Goal: Task Accomplishment & Management: Manage account settings

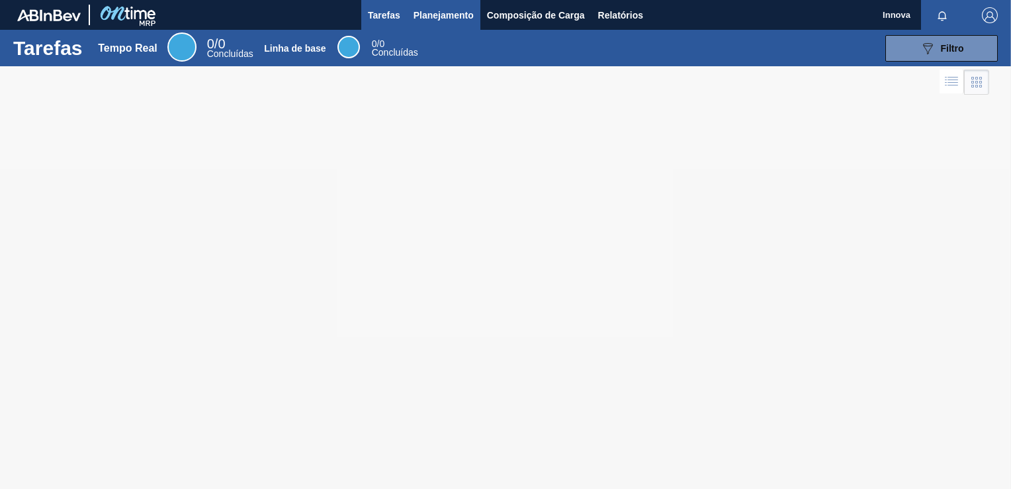
click at [430, 14] on span "Planejamento" at bounding box center [444, 15] width 60 height 16
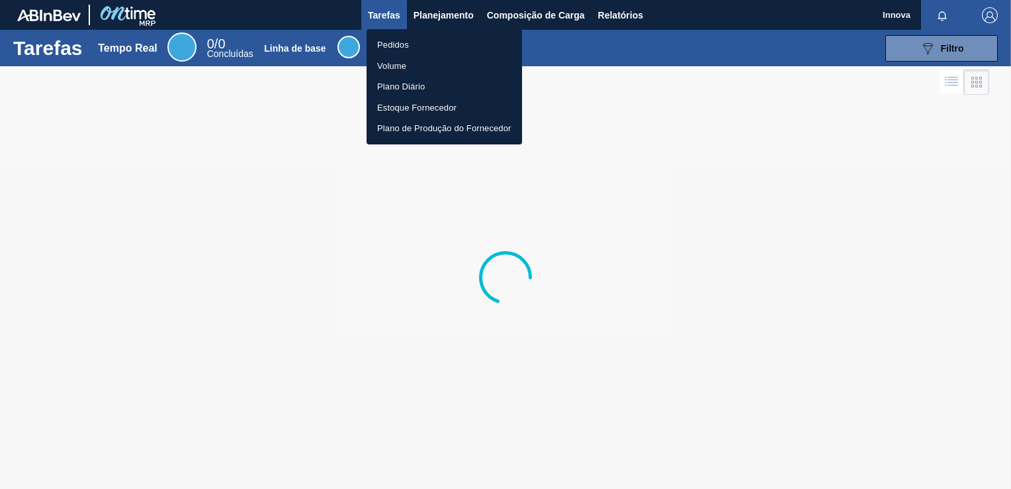
click at [413, 40] on li "Pedidos" at bounding box center [445, 44] width 156 height 21
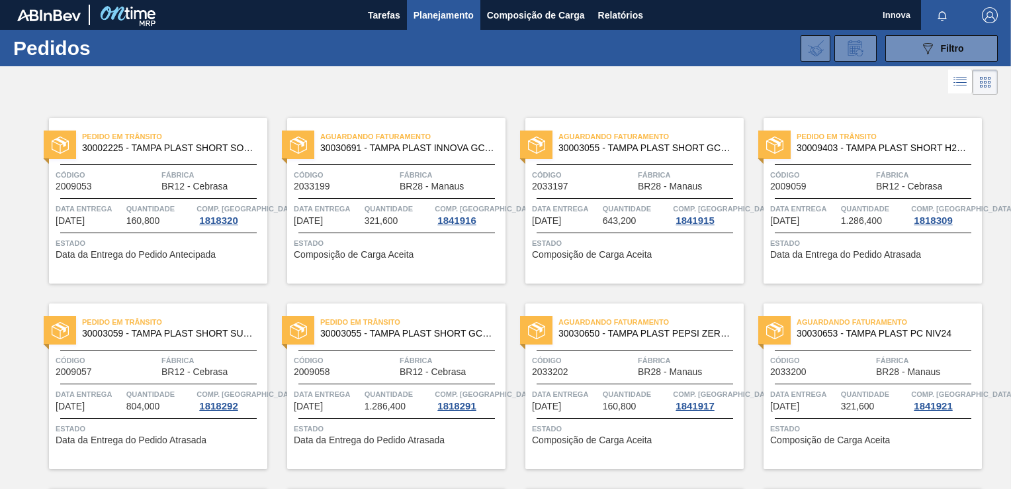
drag, startPoint x: 916, startPoint y: 44, endPoint x: 911, endPoint y: 64, distance: 20.6
click at [916, 44] on button "089F7B8B-B2A5-4AFE-B5C0-19BA573D28AC Filtro" at bounding box center [942, 48] width 113 height 26
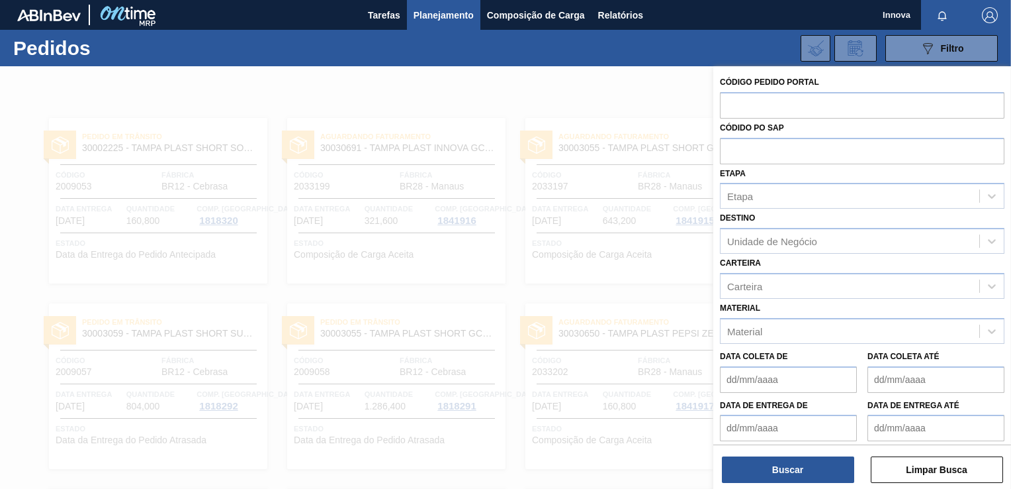
click at [826, 168] on div "Etapa Etapa" at bounding box center [862, 186] width 285 height 45
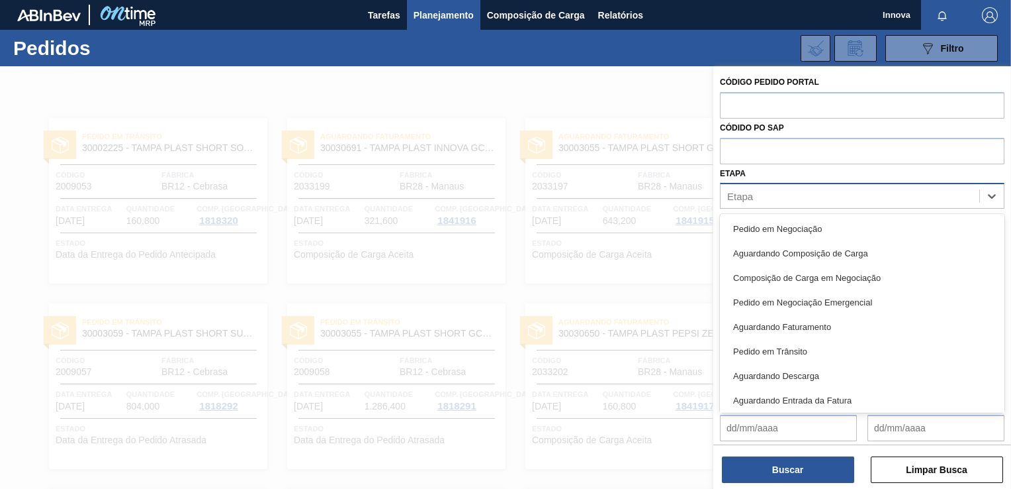
click at [813, 192] on div "Etapa" at bounding box center [850, 196] width 259 height 19
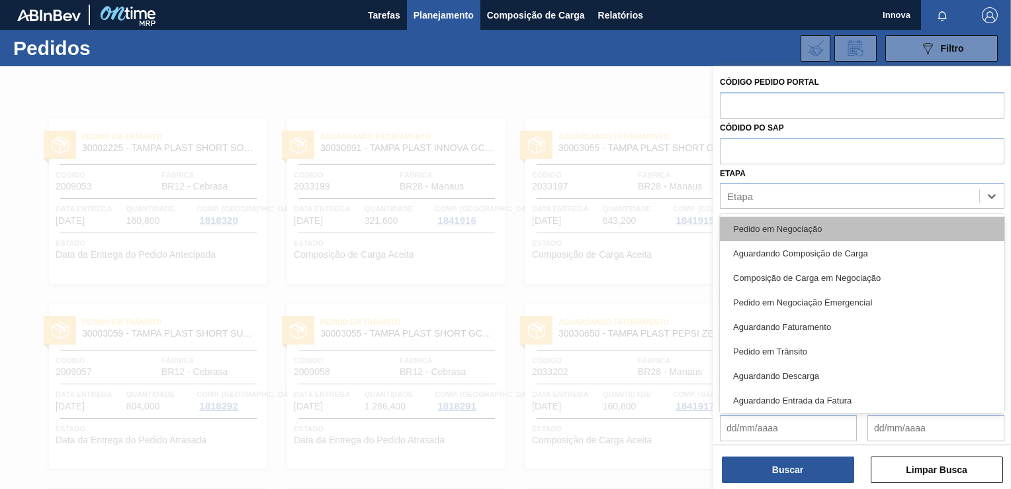
click at [799, 225] on div "Pedido em Negociação" at bounding box center [862, 228] width 285 height 24
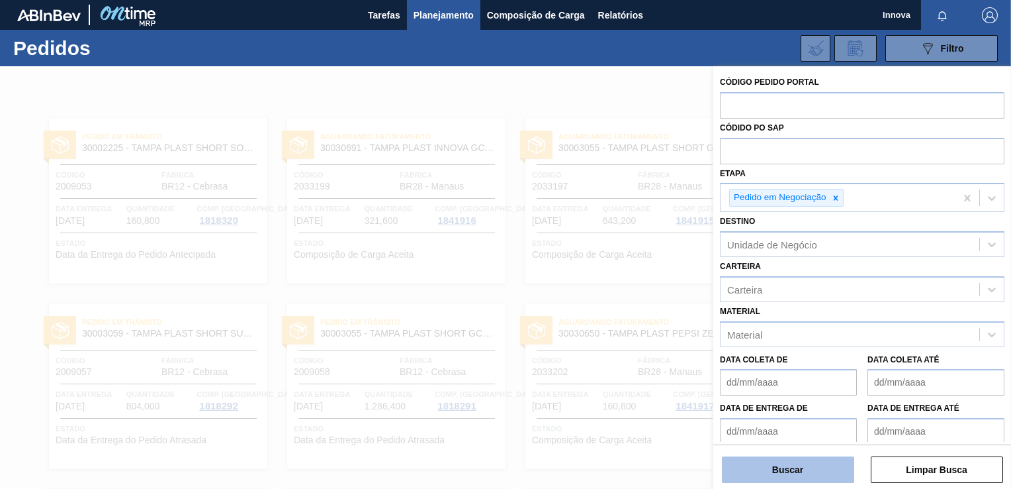
click at [800, 467] on button "Buscar" at bounding box center [788, 469] width 132 height 26
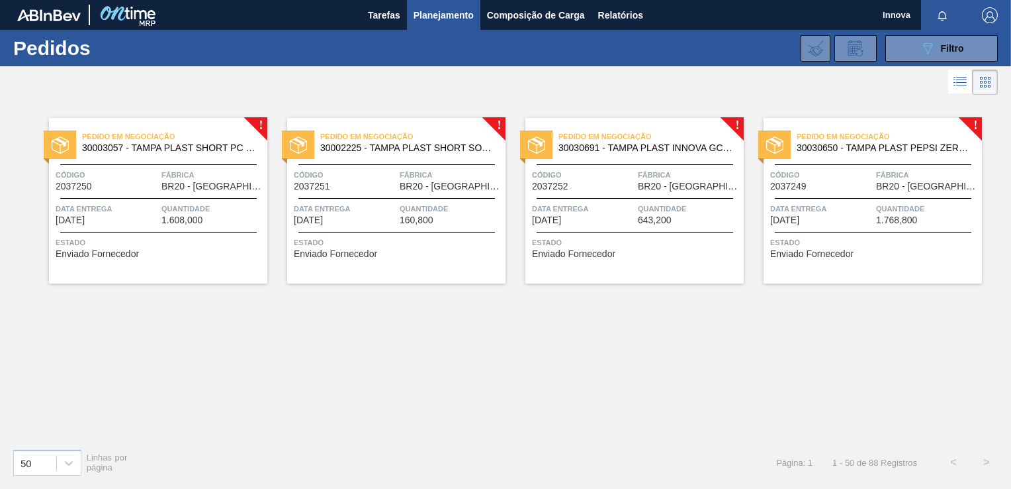
click at [163, 194] on div "Pedido em Negociação 30003057 - TAMPA PLAST SHORT PC S/ LINER Código 2037250 Fá…" at bounding box center [158, 200] width 218 height 165
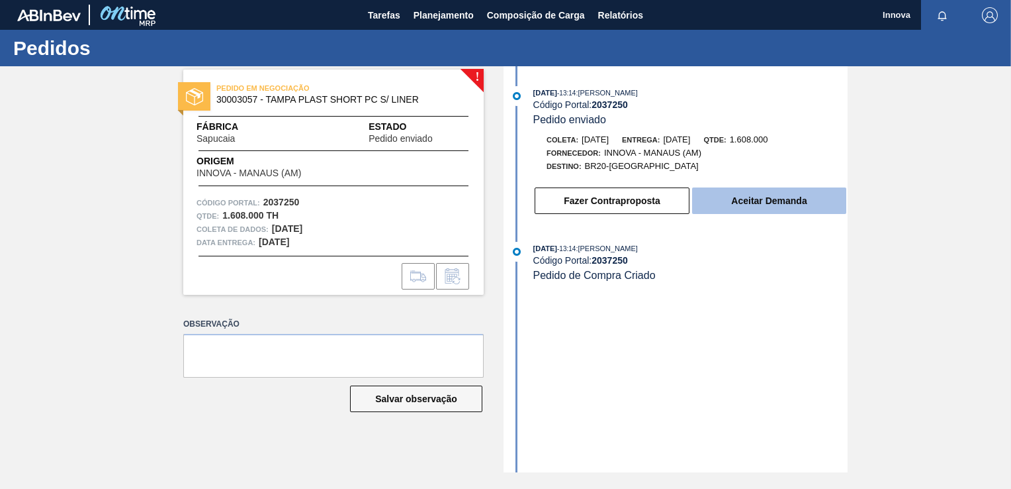
click at [741, 200] on button "Aceitar Demanda" at bounding box center [769, 200] width 154 height 26
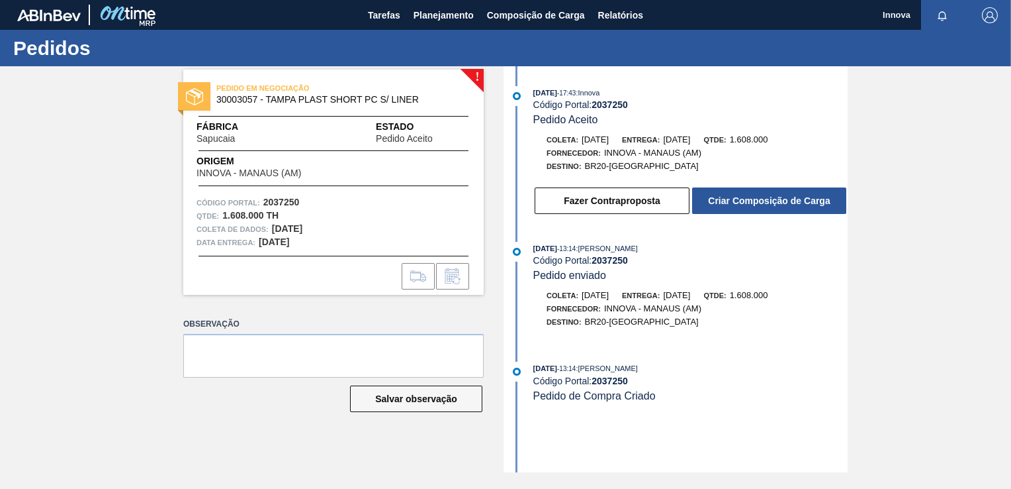
click at [609, 105] on strong "2037250" at bounding box center [610, 104] width 36 height 11
copy strong "2037250"
click at [440, 12] on span "Planejamento" at bounding box center [444, 15] width 60 height 16
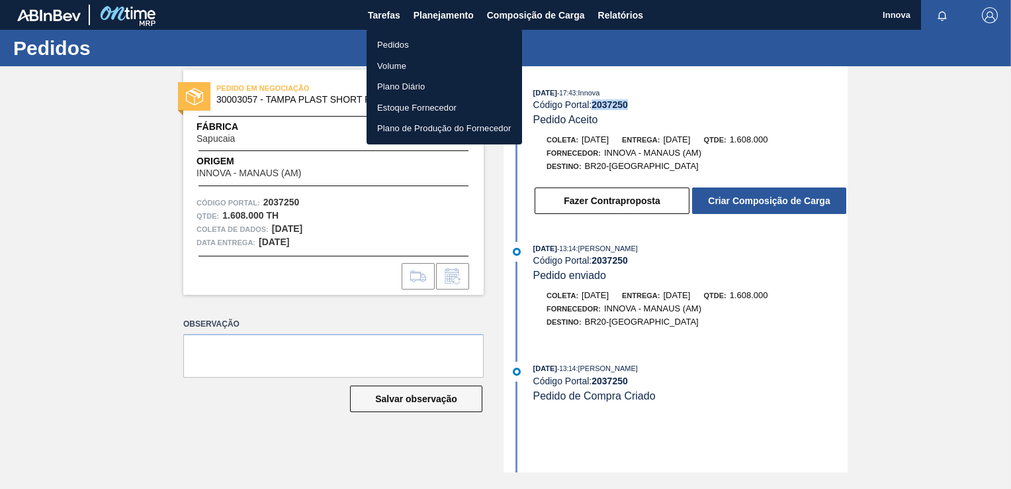
click at [401, 42] on li "Pedidos" at bounding box center [445, 44] width 156 height 21
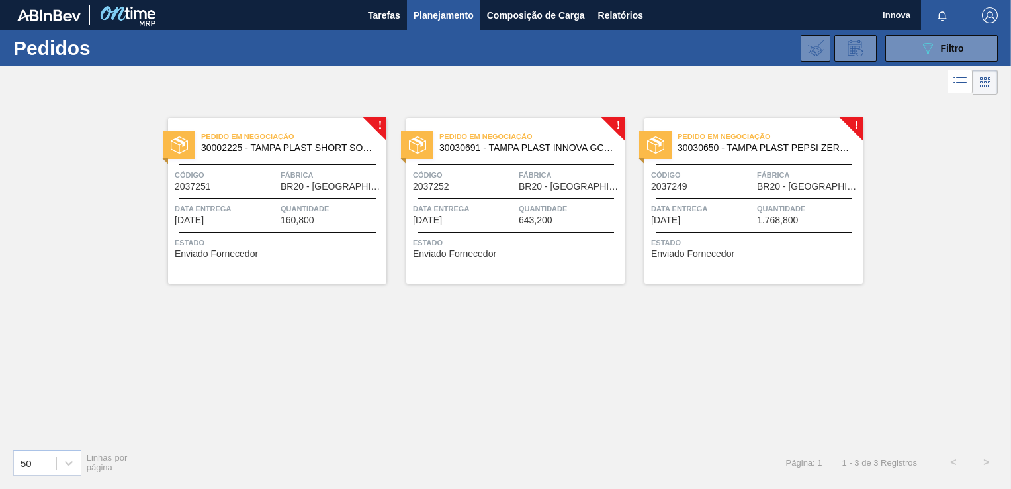
click at [332, 203] on span "Quantidade" at bounding box center [332, 208] width 103 height 13
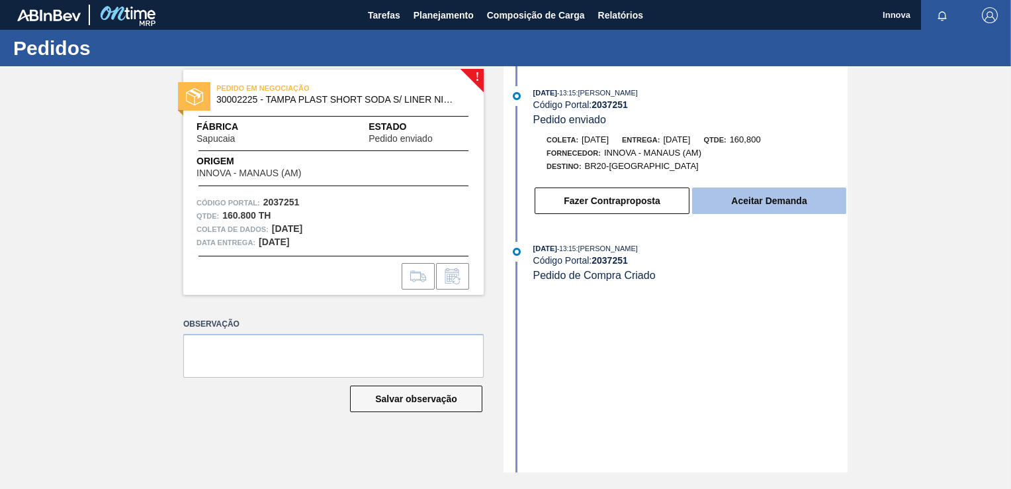
click at [725, 201] on button "Aceitar Demanda" at bounding box center [769, 200] width 154 height 26
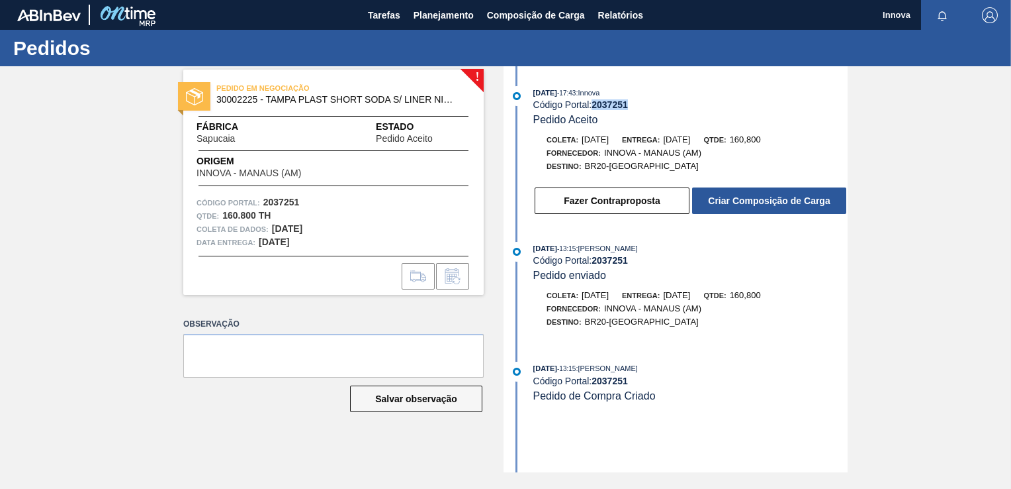
click at [626, 106] on strong "2037251" at bounding box center [610, 104] width 36 height 11
copy strong "2037251"
click at [453, 17] on span "Planejamento" at bounding box center [444, 15] width 60 height 16
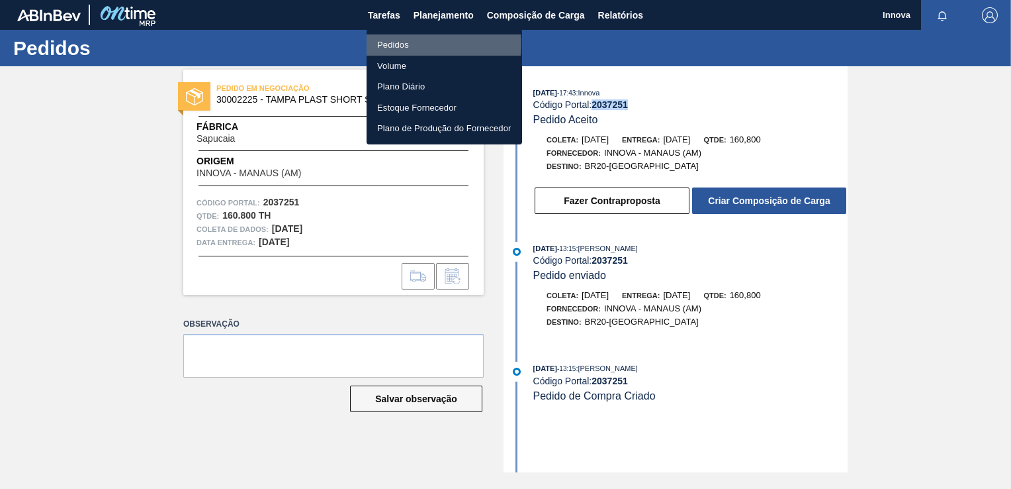
click at [408, 44] on li "Pedidos" at bounding box center [445, 44] width 156 height 21
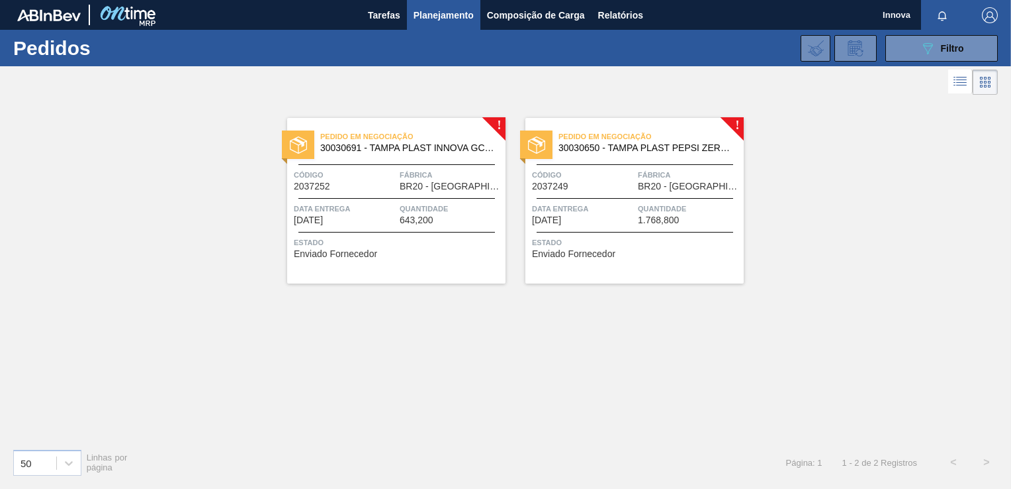
click at [446, 201] on div "Pedido em Negociação 30030691 - TAMPA PLAST INNOVA GCA ZERO NIV24 Código 203725…" at bounding box center [396, 200] width 218 height 165
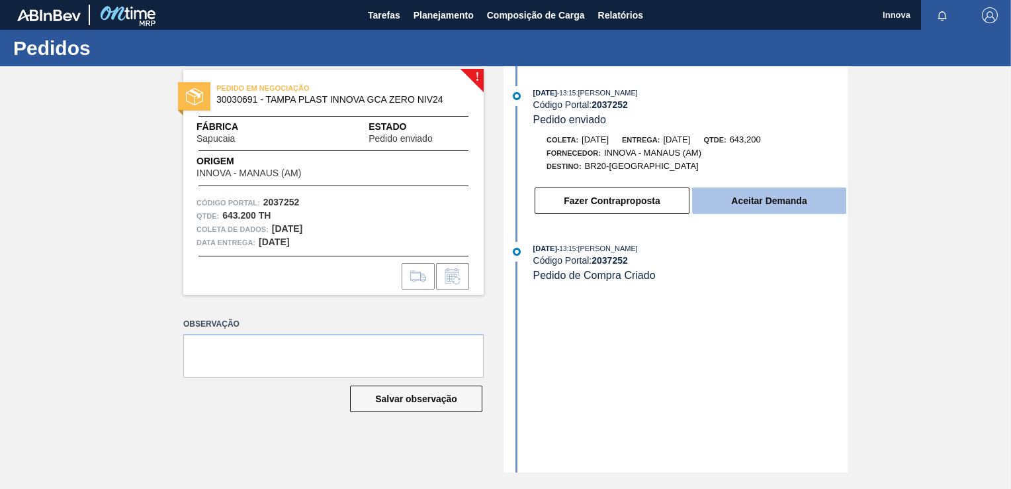
click at [749, 200] on button "Aceitar Demanda" at bounding box center [769, 200] width 154 height 26
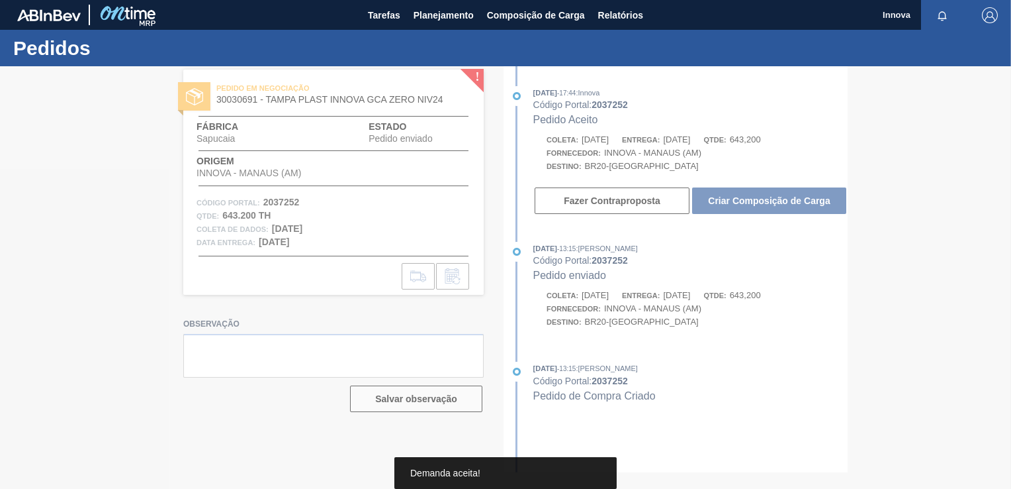
click at [622, 105] on div at bounding box center [505, 277] width 1011 height 422
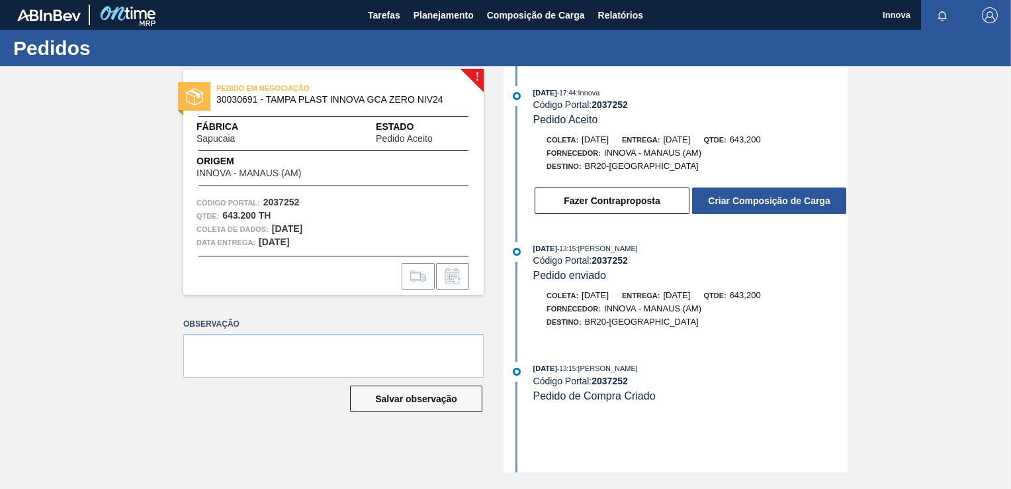
click at [618, 103] on strong "2037252" at bounding box center [610, 104] width 36 height 11
copy strong "2037252"
click at [458, 14] on span "Planejamento" at bounding box center [444, 15] width 60 height 16
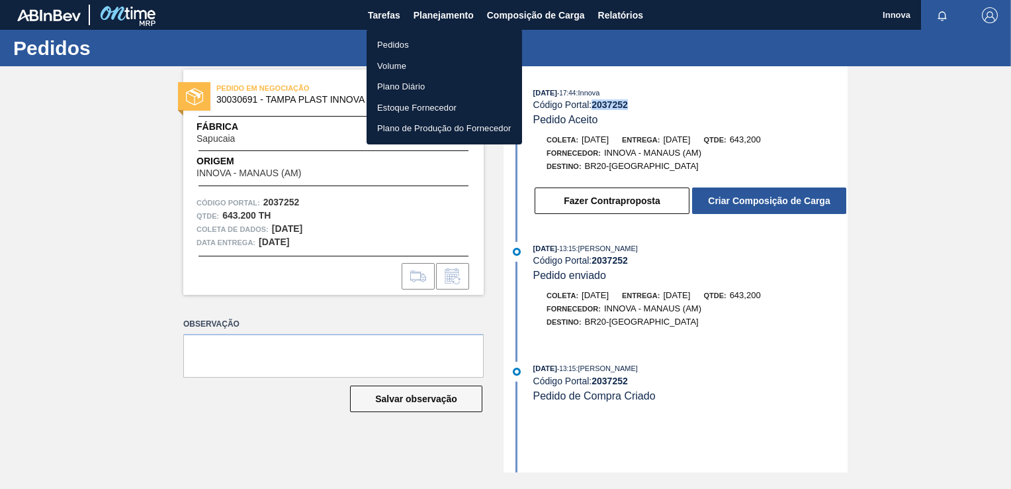
click at [408, 40] on li "Pedidos" at bounding box center [445, 44] width 156 height 21
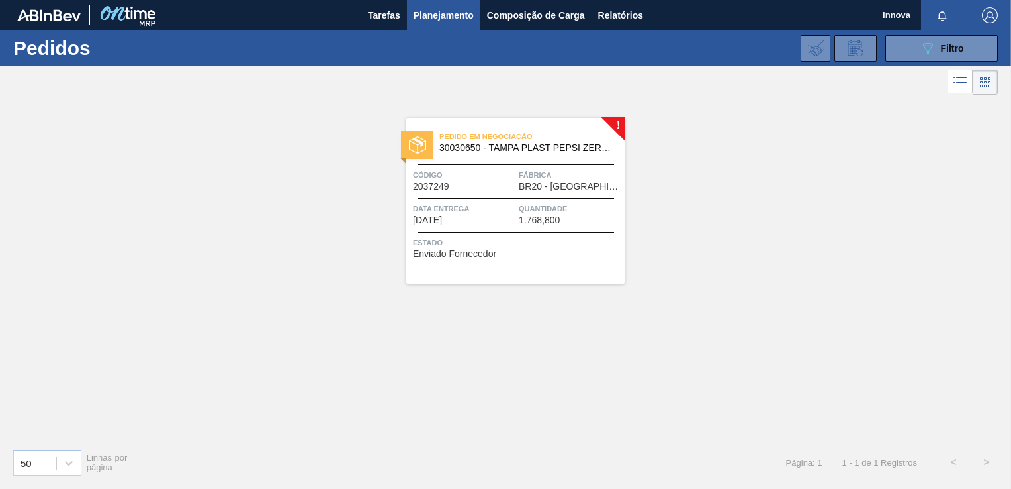
click at [530, 200] on div "Pedido em Negociação 30030650 - TAMPA PLAST PEPSI ZERO NIV24 Código 2037249 Fáb…" at bounding box center [515, 200] width 218 height 165
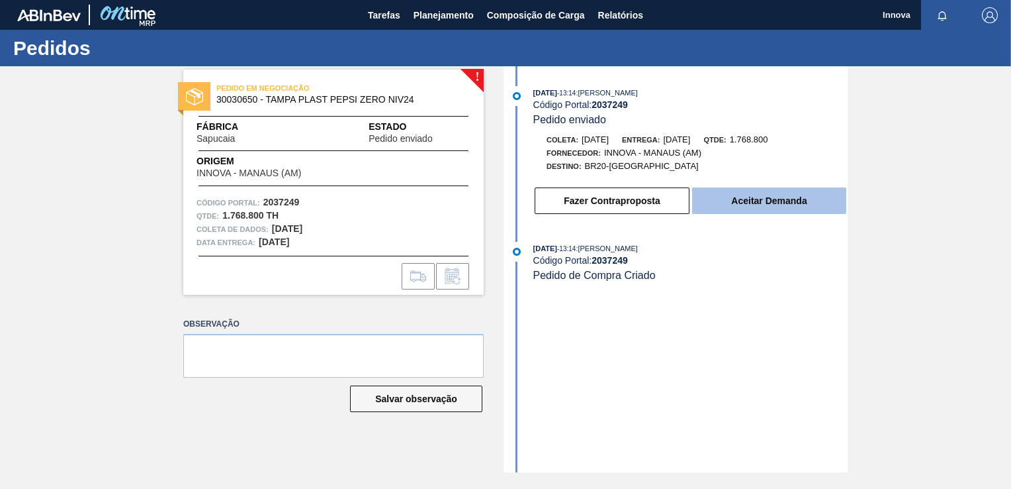
click at [733, 204] on button "Aceitar Demanda" at bounding box center [769, 200] width 154 height 26
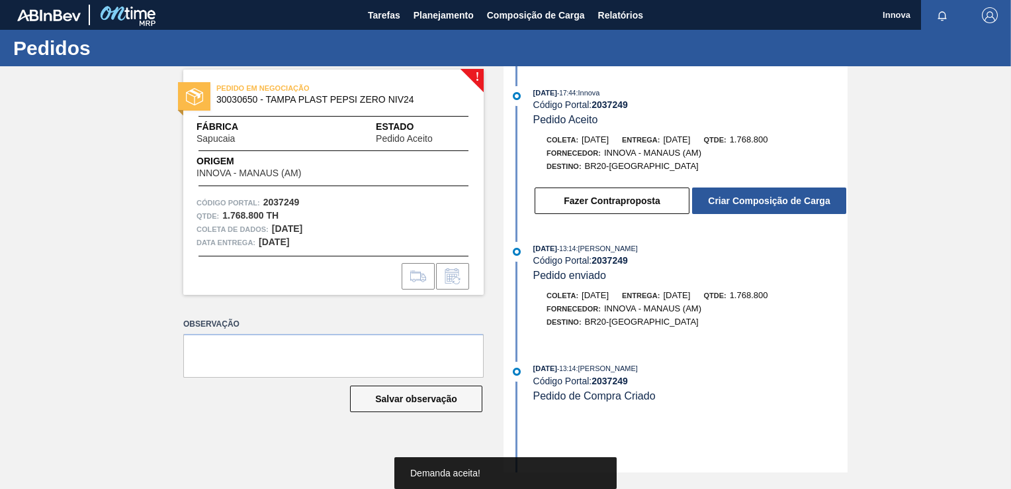
click at [617, 105] on strong "2037249" at bounding box center [610, 104] width 36 height 11
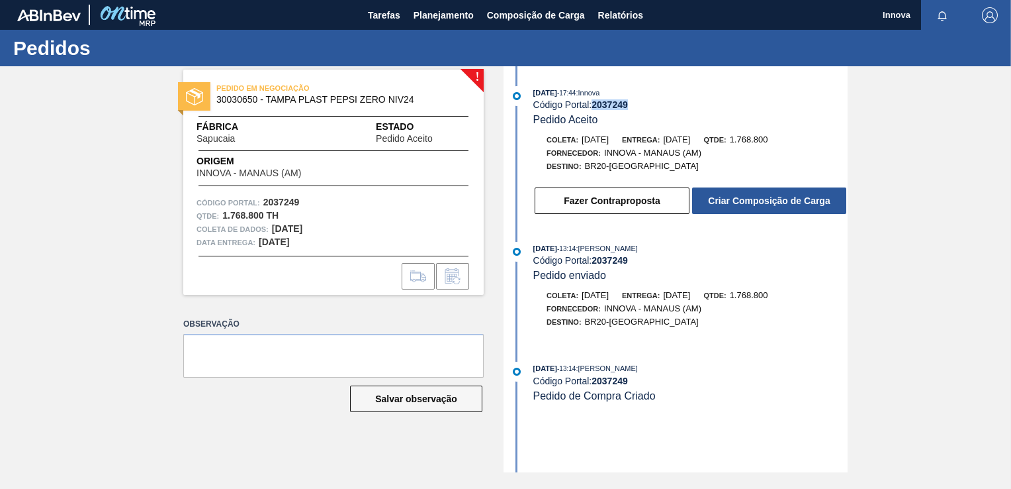
copy strong "2037249"
click at [731, 204] on button "Criar Composição de Carga" at bounding box center [769, 200] width 154 height 26
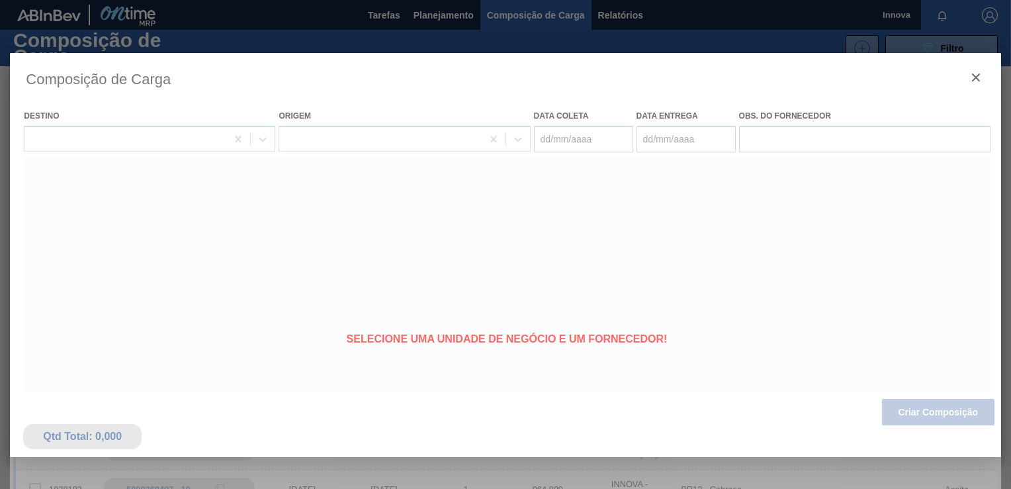
type coleta "[DATE]"
type entrega "[DATE]"
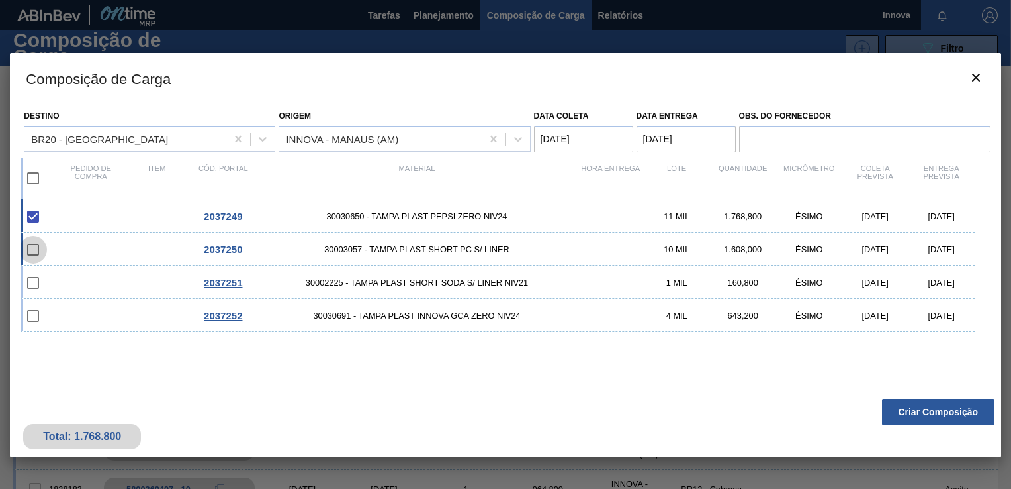
click at [38, 250] on input "checkbox" at bounding box center [33, 250] width 28 height 28
click at [34, 252] on input "checkbox" at bounding box center [33, 250] width 28 height 28
checkbox input "false"
click at [31, 182] on input "checkbox" at bounding box center [33, 178] width 28 height 28
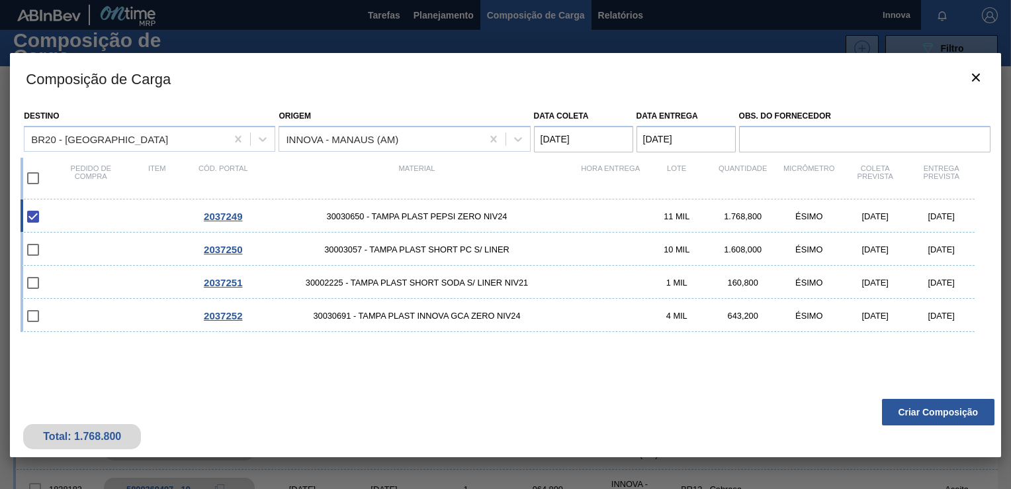
checkbox input "true"
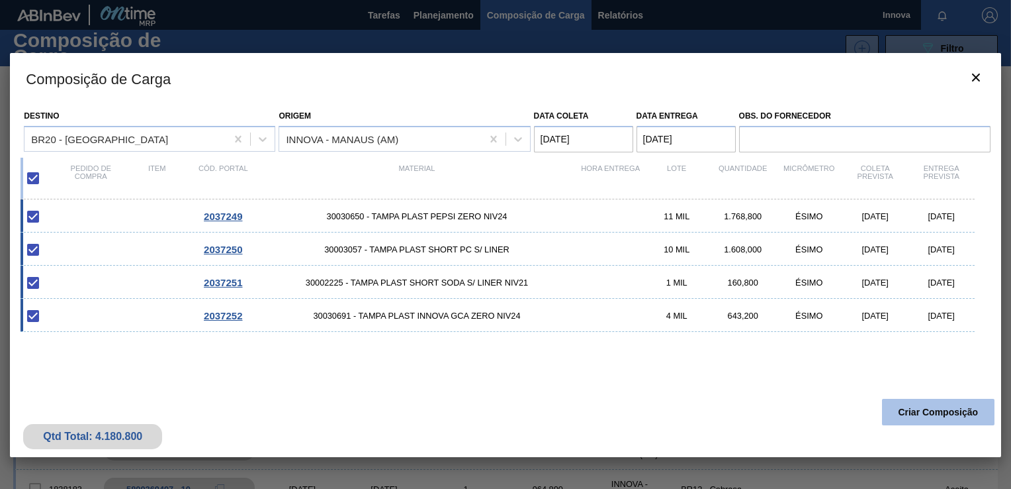
click at [940, 411] on button "Criar Composição" at bounding box center [938, 411] width 113 height 26
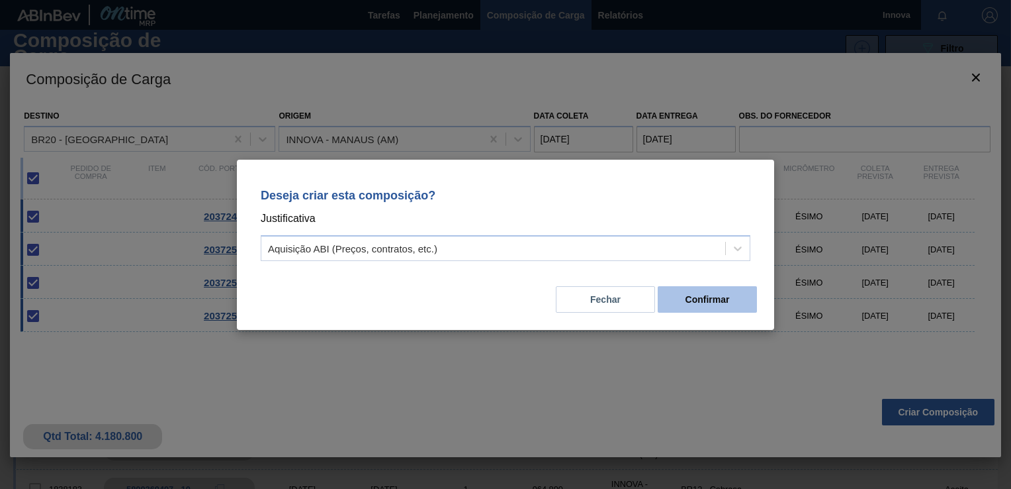
click at [721, 300] on button "Confirmar" at bounding box center [707, 299] width 99 height 26
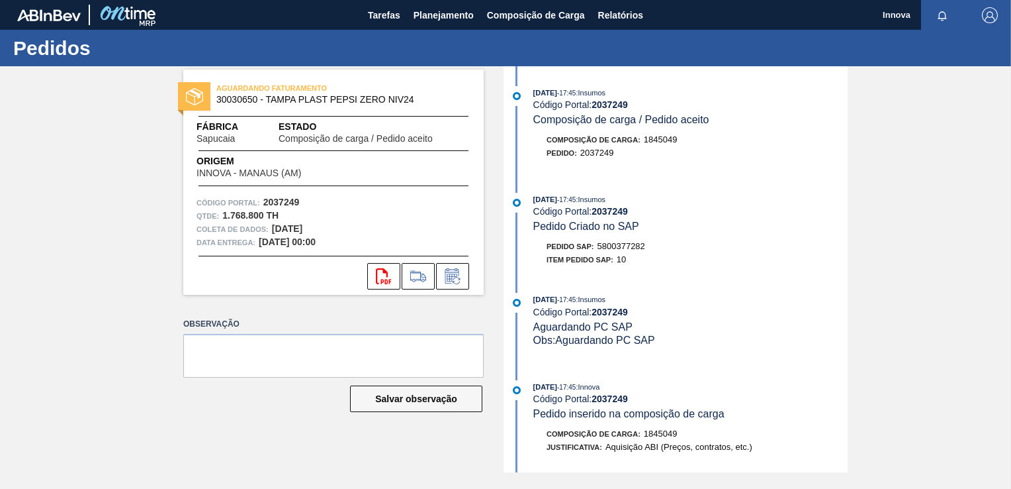
click at [625, 247] on span "5800377282" at bounding box center [622, 246] width 48 height 10
copy span "5800377282"
click at [433, 17] on span "Planejamento" at bounding box center [444, 15] width 60 height 16
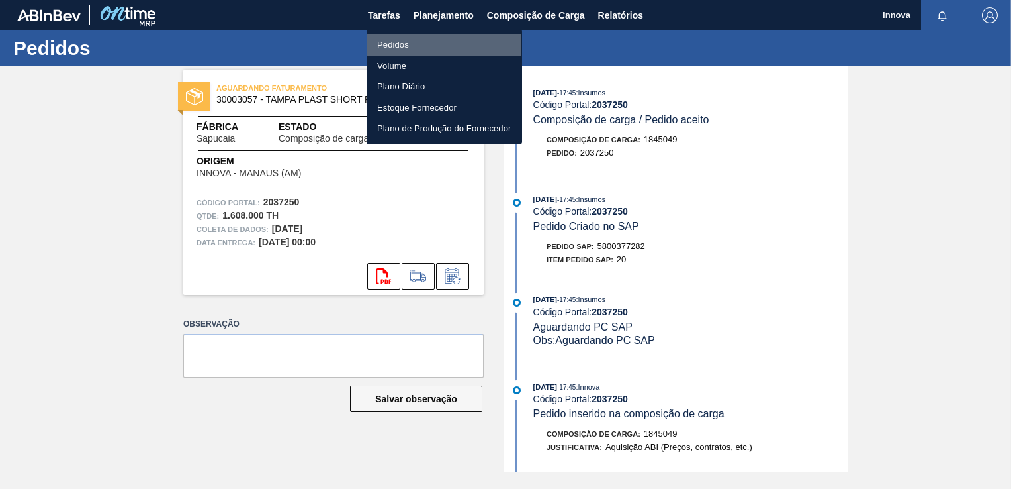
click at [400, 44] on li "Pedidos" at bounding box center [445, 44] width 156 height 21
